Goal: Transaction & Acquisition: Purchase product/service

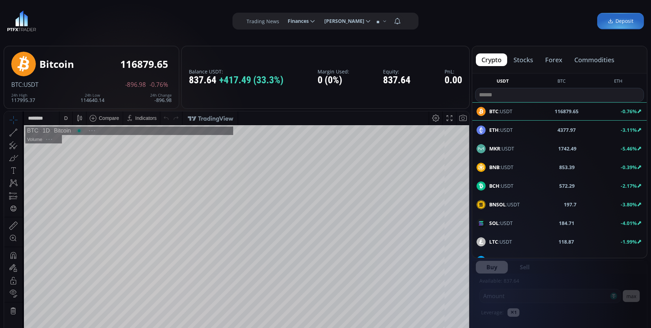
scroll to position [97, 0]
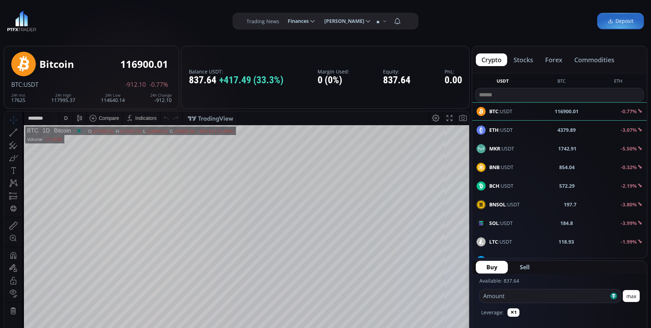
click at [65, 119] on div "D" at bounding box center [66, 118] width 4 height 6
click at [76, 142] on div "1 minute" at bounding box center [73, 144] width 19 height 6
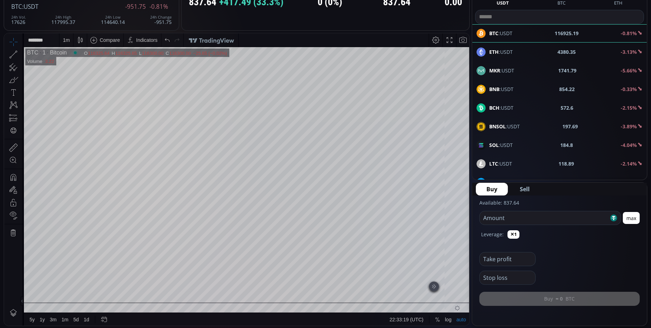
click at [469, 231] on html "Date Range 5y 1y 3m 1m 5d 1d 22:33:19 (UTC) log auto BTC 1 Bitcoin O 116325.64 …" at bounding box center [236, 179] width 465 height 293
click at [469, 231] on html "Date Range 5y 1y 3m 1m 5d 1d 22:33:20 (UTC) log auto BTC 1 Bitcoin O 115843.61 …" at bounding box center [236, 179] width 465 height 293
click at [491, 191] on span "Buy" at bounding box center [492, 189] width 11 height 8
click at [509, 219] on input "number" at bounding box center [544, 217] width 129 height 13
click at [635, 216] on button "max" at bounding box center [631, 218] width 17 height 12
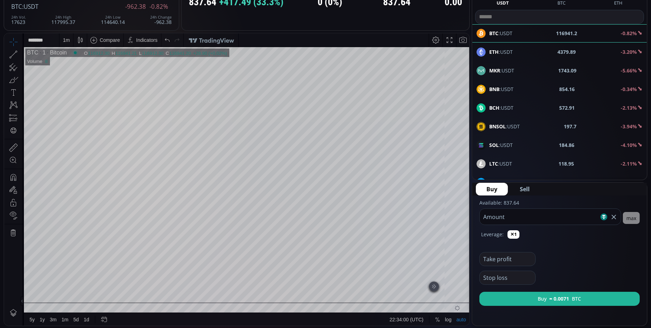
drag, startPoint x: 562, startPoint y: 215, endPoint x: 490, endPoint y: 222, distance: 72.5
click at [494, 225] on form "Available: 837.64 ****** Amount max Leverage: ✕1 Take profit Stop loss Buy ≈ 0.…" at bounding box center [559, 254] width 174 height 116
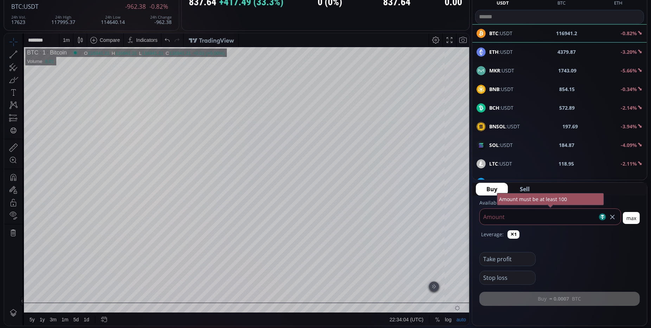
type input "*"
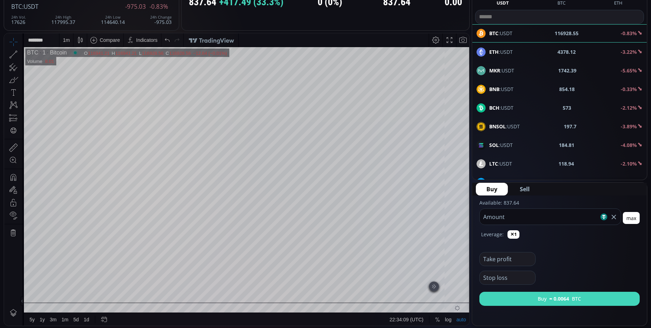
type input "***"
click at [558, 296] on b "≈ 0.0064" at bounding box center [560, 298] width 20 height 7
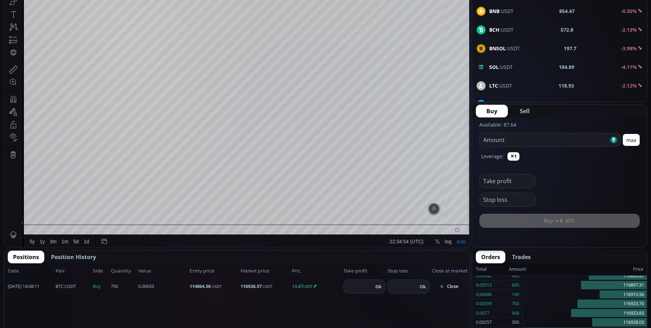
scroll to position [195, 0]
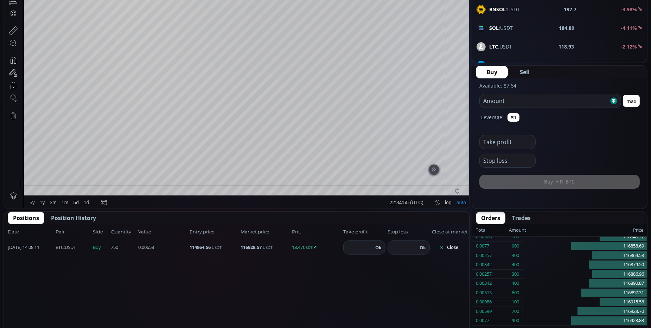
click at [459, 247] on button "Close" at bounding box center [449, 247] width 34 height 11
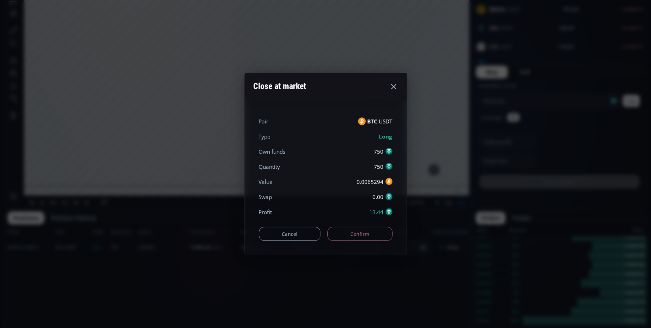
click at [374, 236] on button "Confirm" at bounding box center [360, 234] width 65 height 14
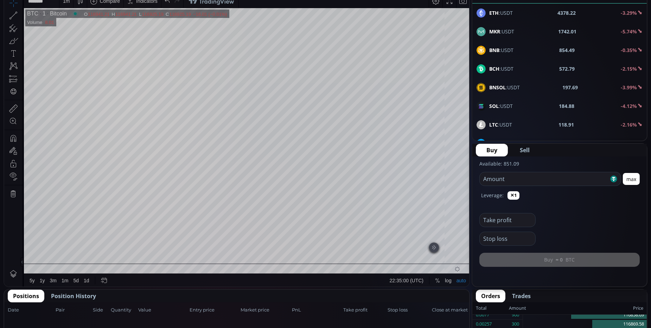
scroll to position [78, 0]
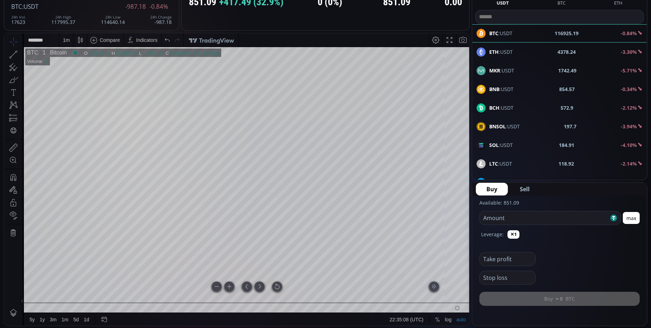
click at [278, 283] on div at bounding box center [277, 287] width 10 height 10
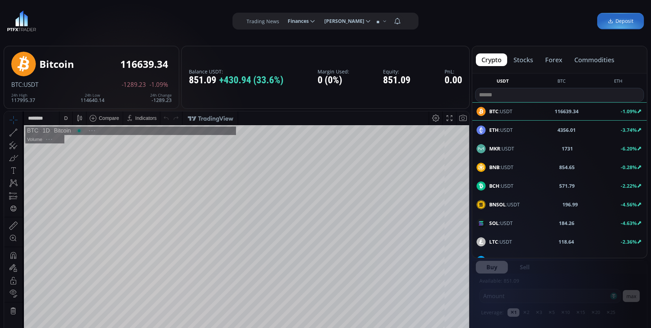
scroll to position [78, 0]
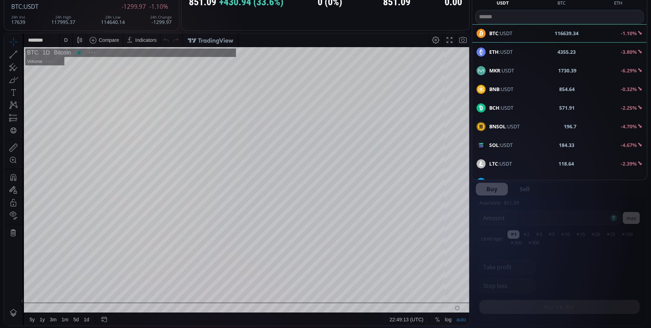
scroll to position [97, 0]
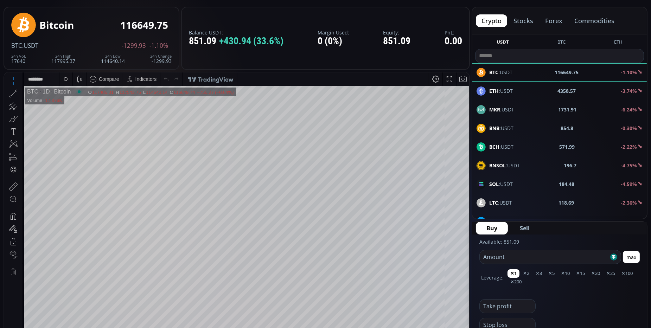
scroll to position [78, 0]
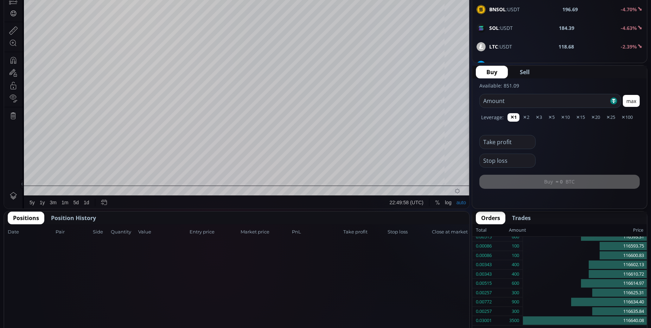
scroll to position [234, 0]
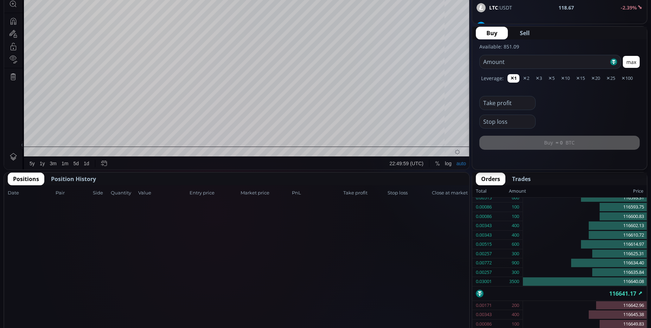
click at [78, 175] on span "Position History" at bounding box center [73, 179] width 45 height 8
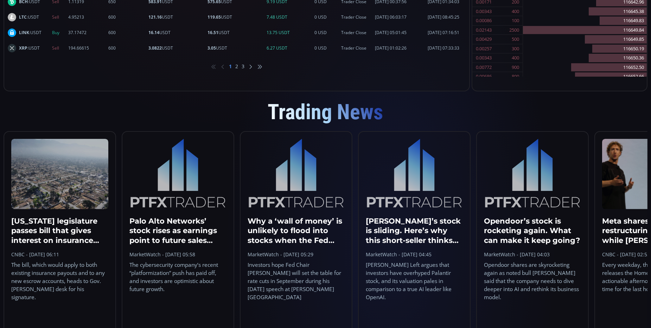
scroll to position [391, 0]
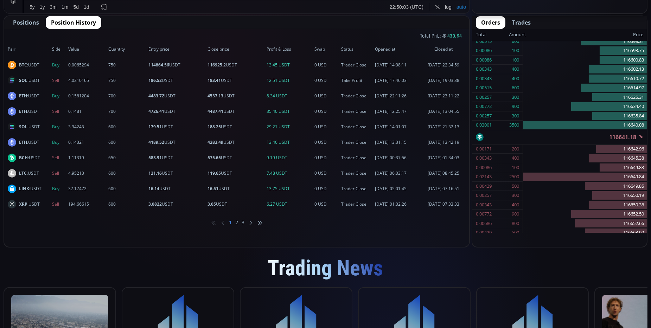
click at [242, 222] on li "2" at bounding box center [243, 222] width 3 height 7
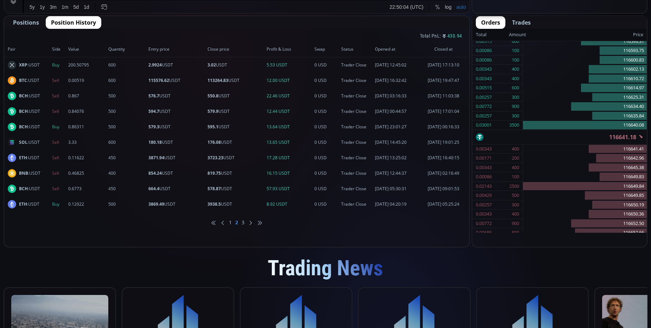
click at [241, 222] on ul "1 2 3" at bounding box center [236, 222] width 465 height 21
click at [249, 222] on li "3" at bounding box center [251, 222] width 4 height 7
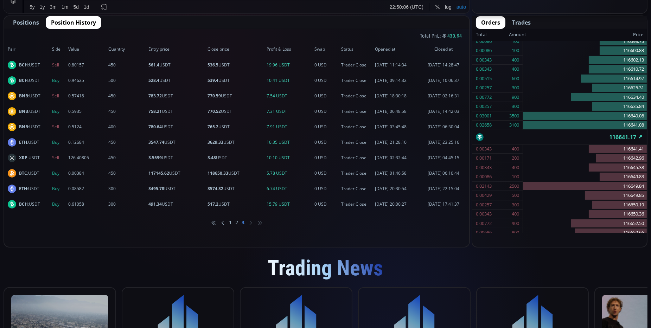
click at [242, 223] on li "2" at bounding box center [243, 222] width 3 height 7
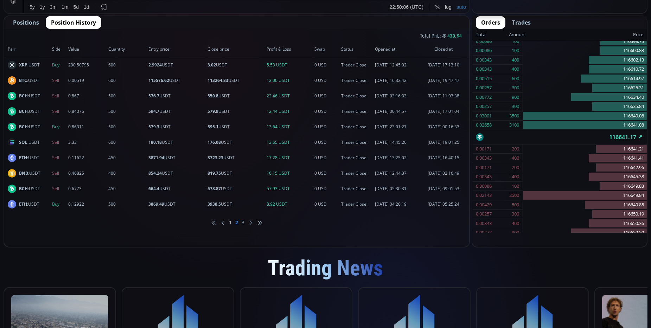
click at [233, 223] on ul "1 2 3" at bounding box center [236, 222] width 465 height 21
click at [235, 222] on li "1" at bounding box center [236, 222] width 3 height 7
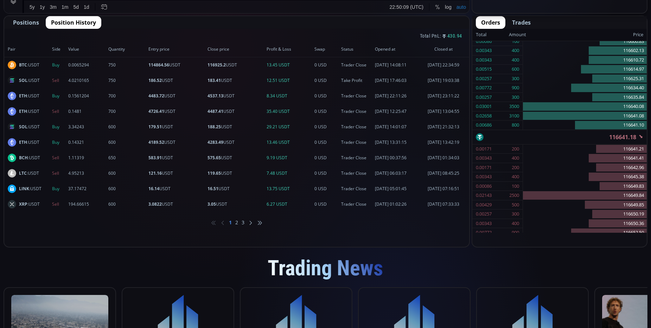
click at [249, 220] on li "3" at bounding box center [251, 222] width 4 height 7
click at [242, 221] on li "2" at bounding box center [243, 222] width 3 height 7
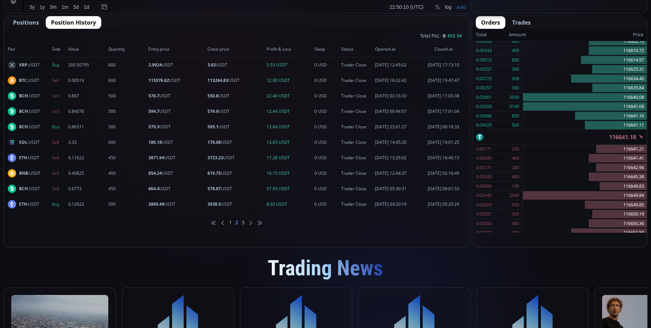
click at [235, 221] on li "1" at bounding box center [236, 222] width 3 height 7
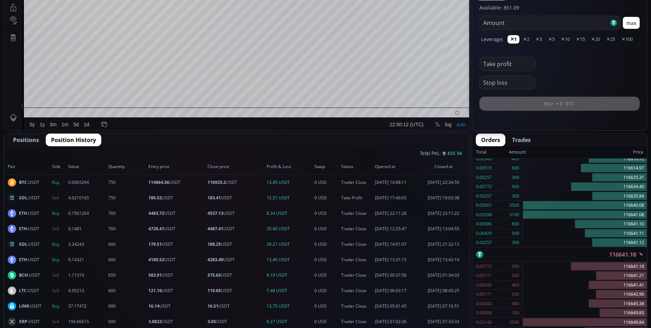
scroll to position [195, 0]
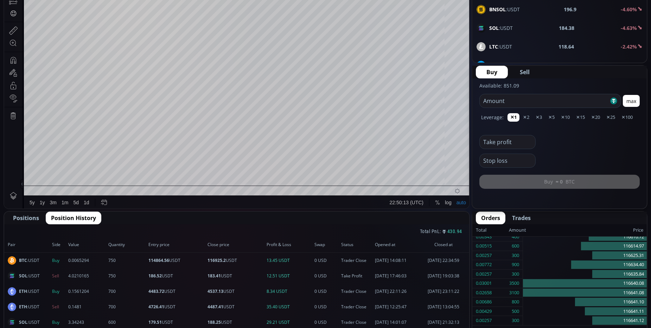
click at [46, 222] on button "Positions" at bounding box center [74, 218] width 56 height 13
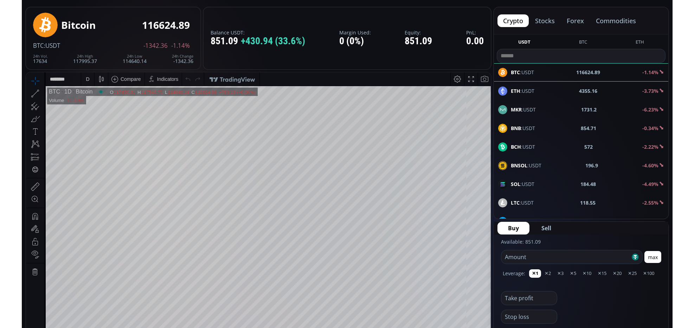
scroll to position [78, 0]
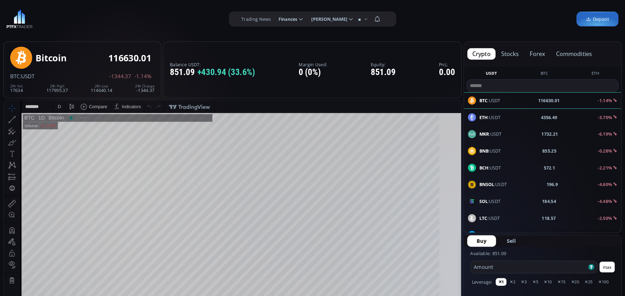
scroll to position [97, 0]
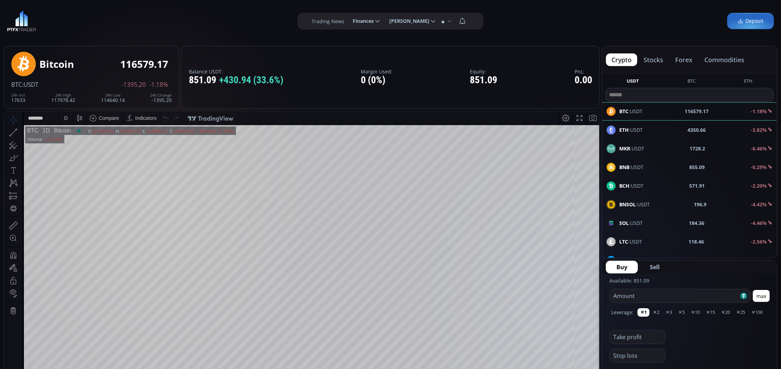
click at [491, 17] on div "**********" at bounding box center [390, 21] width 781 height 42
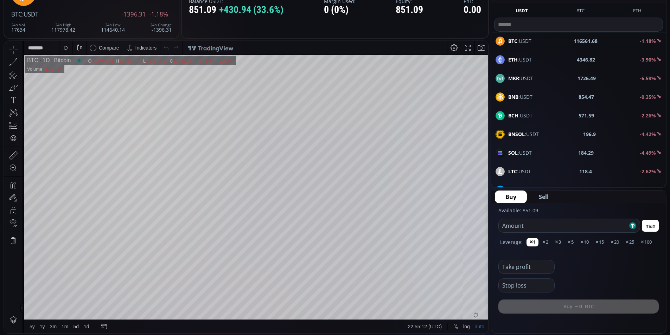
scroll to position [35, 0]
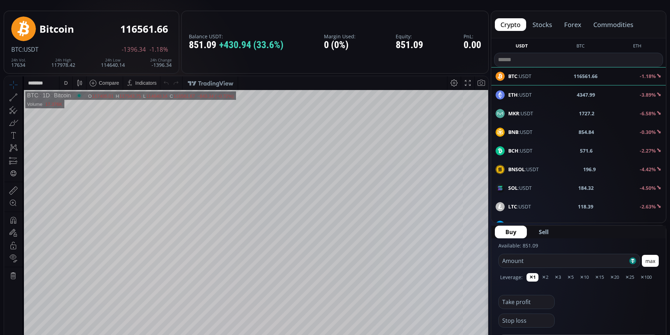
click at [64, 82] on div "D" at bounding box center [66, 82] width 6 height 13
click at [83, 110] on div "1 minute" at bounding box center [73, 109] width 19 height 6
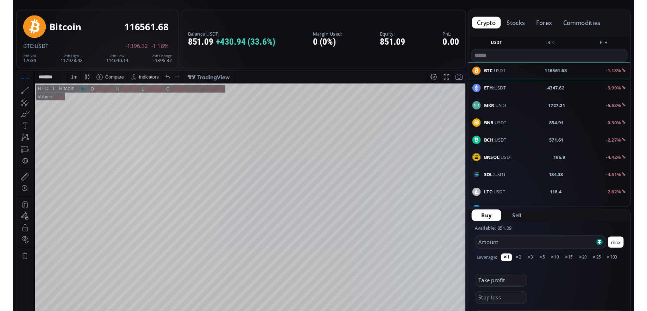
scroll to position [70, 0]
